Goal: Information Seeking & Learning: Learn about a topic

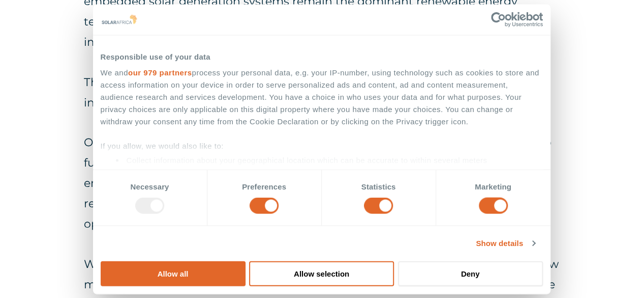
scroll to position [971, 0]
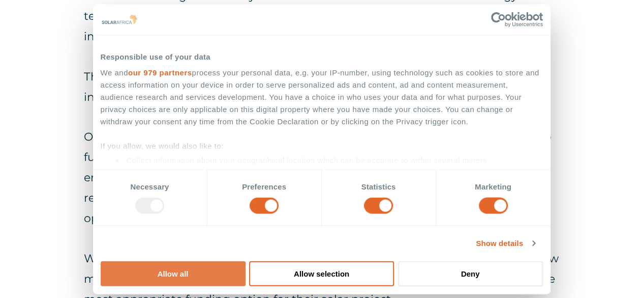
click at [246, 260] on button "Allow all" at bounding box center [173, 272] width 145 height 25
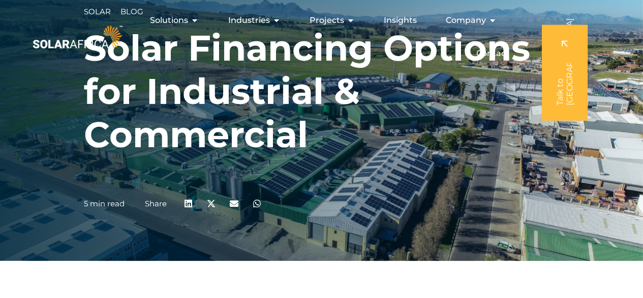
scroll to position [0, 0]
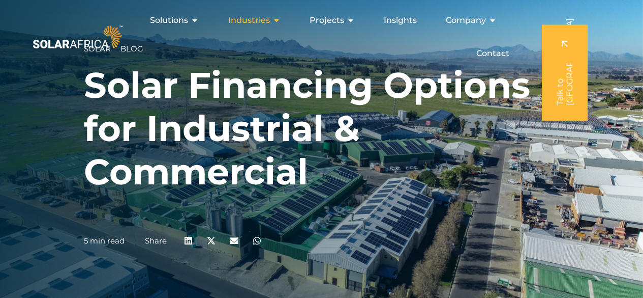
click at [280, 22] on icon "Menu" at bounding box center [276, 20] width 8 height 8
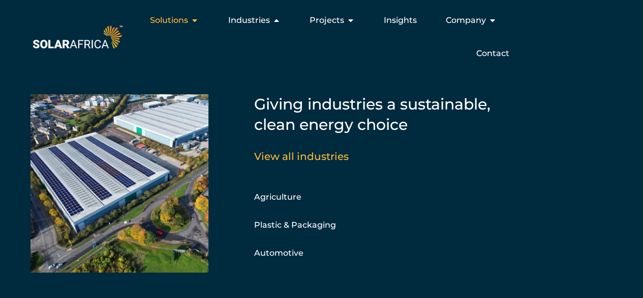
drag, startPoint x: 648, startPoint y: 24, endPoint x: 195, endPoint y: 26, distance: 452.7
click at [195, 26] on div "Solutions Close Solutions Open Solutions" at bounding box center [174, 20] width 65 height 20
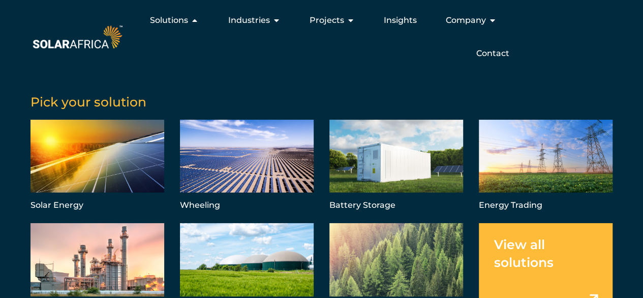
scroll to position [16, 0]
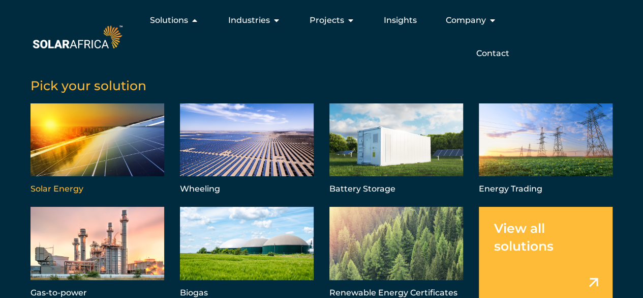
click at [66, 160] on link "Menu" at bounding box center [98, 149] width 134 height 93
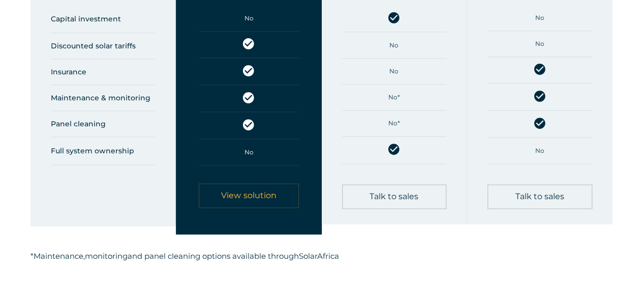
scroll to position [620, 0]
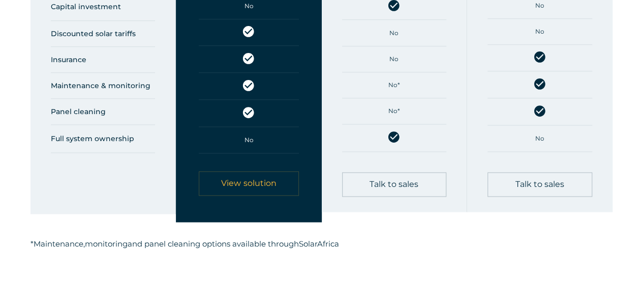
click at [262, 181] on span "View solution" at bounding box center [248, 183] width 55 height 8
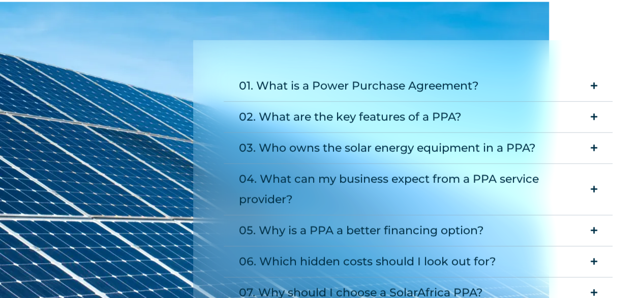
scroll to position [1323, 0]
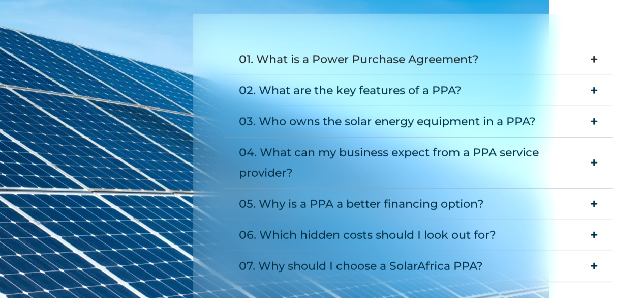
click at [588, 44] on summary "01. What is a Power Purchase Agreement?" at bounding box center [419, 59] width 390 height 31
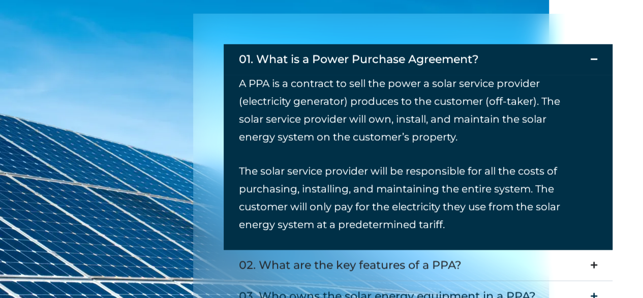
click at [597, 261] on icon "Accordion. Open links with Enter or Space, close with Escape, and navigate with…" at bounding box center [594, 265] width 7 height 8
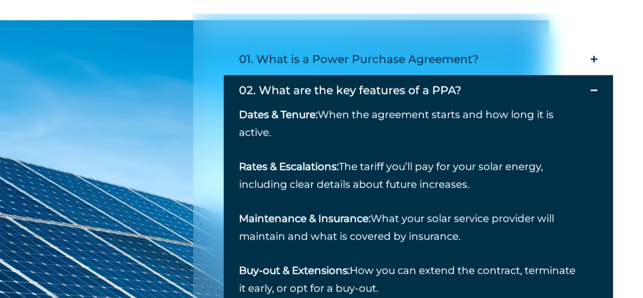
click at [593, 86] on icon "Accordion. Open links with Enter or Space, close with Escape, and navigate with…" at bounding box center [594, 90] width 7 height 8
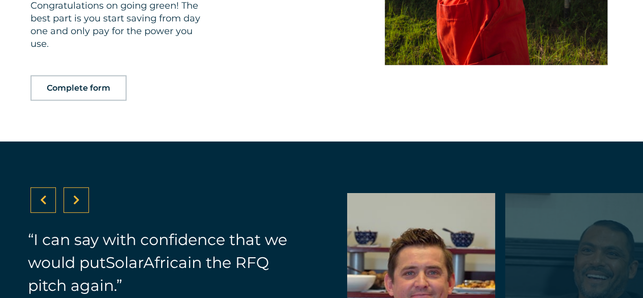
scroll to position [3702, 0]
